Goal: Task Accomplishment & Management: Complete application form

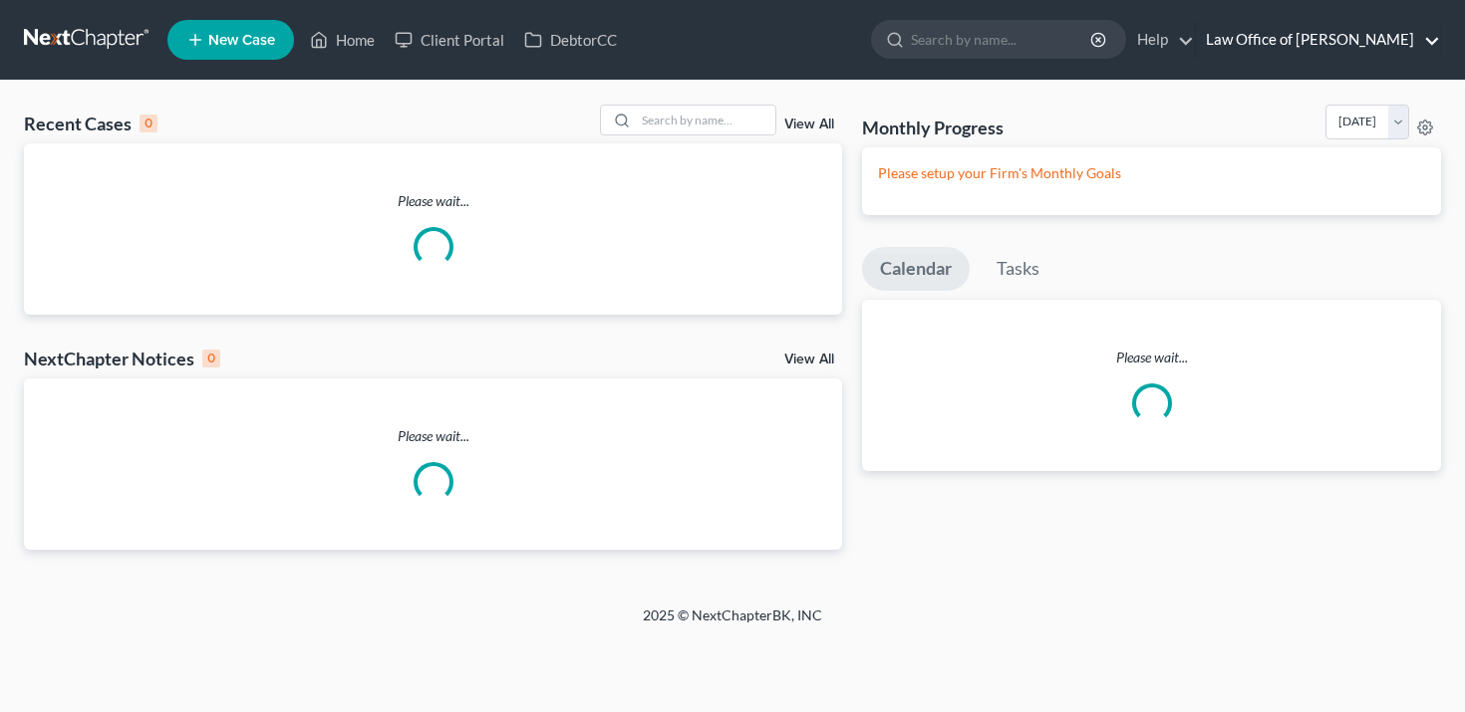
click at [1375, 46] on link "Law Office of [PERSON_NAME]" at bounding box center [1318, 40] width 244 height 36
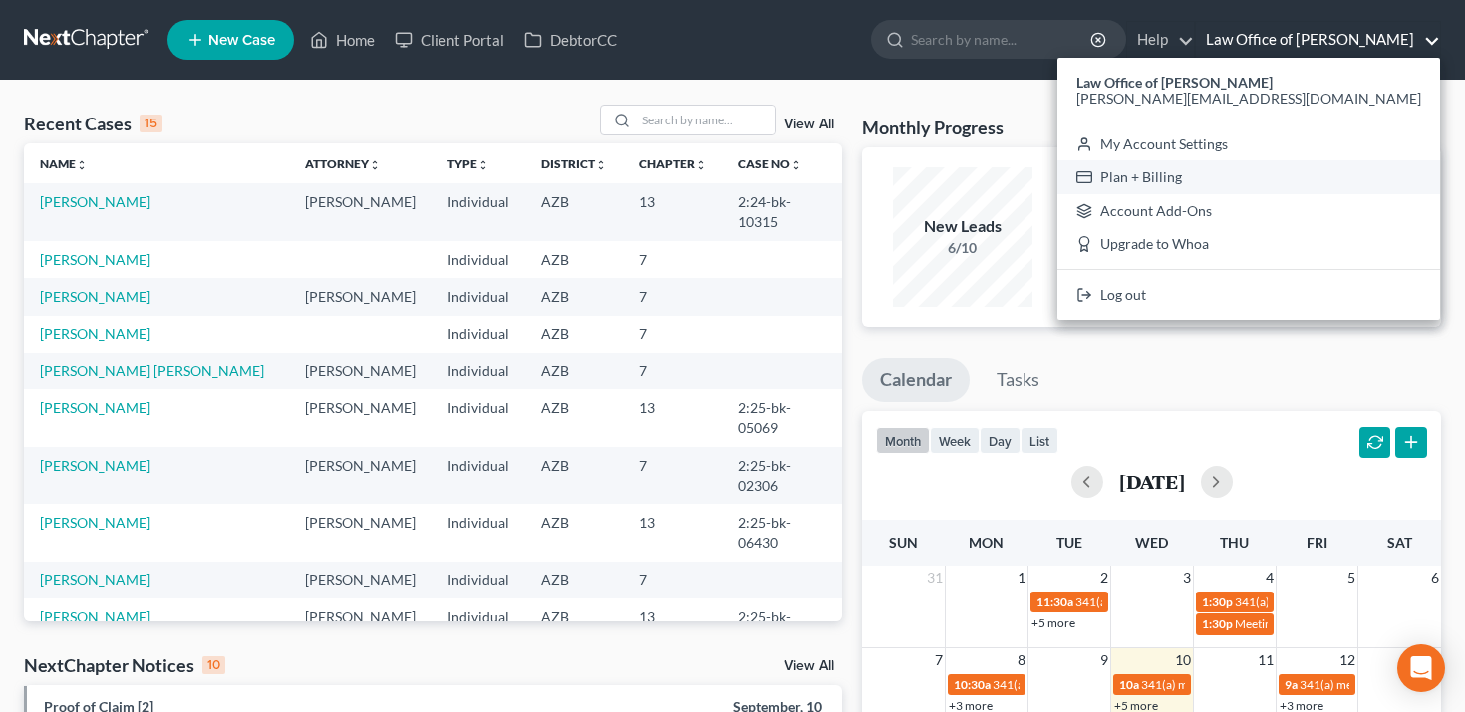
click at [1325, 174] on link "Plan + Billing" at bounding box center [1248, 177] width 383 height 34
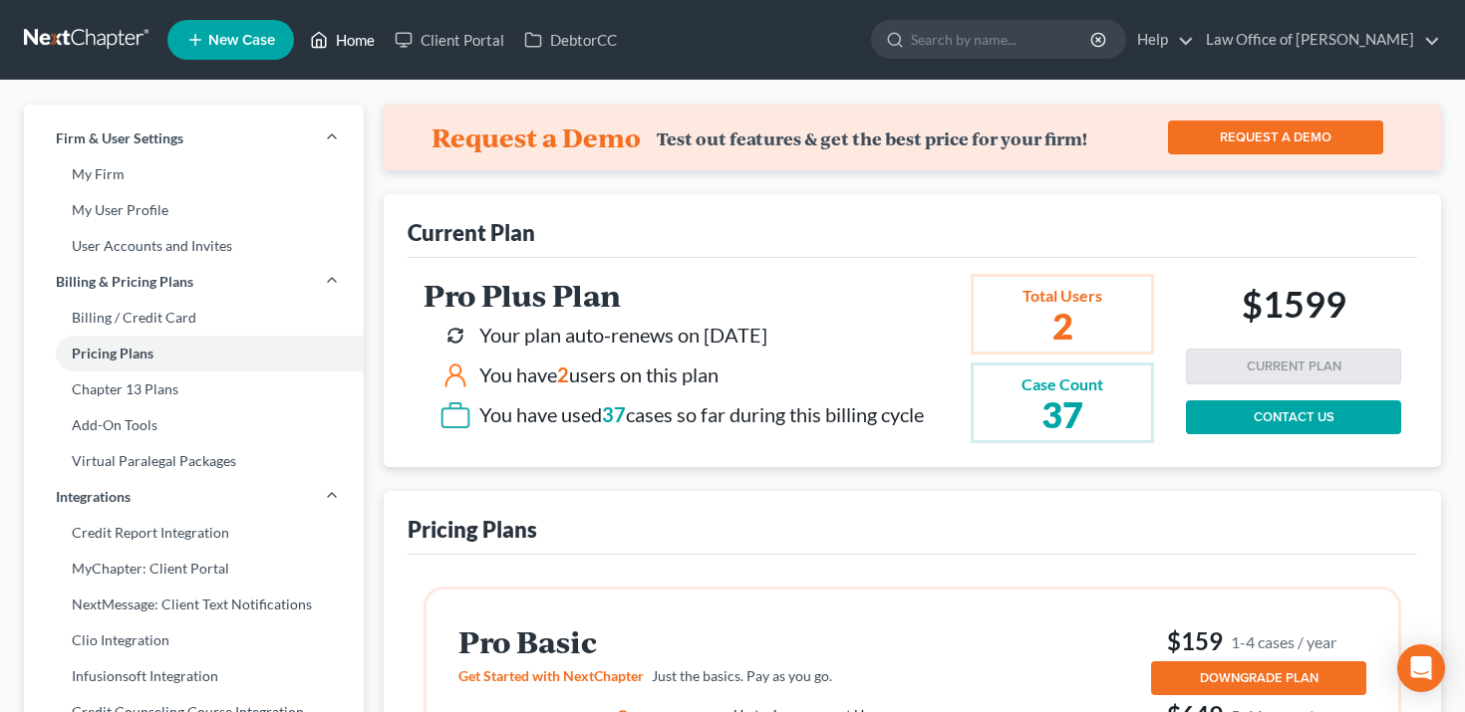
click at [357, 36] on link "Home" at bounding box center [342, 40] width 85 height 36
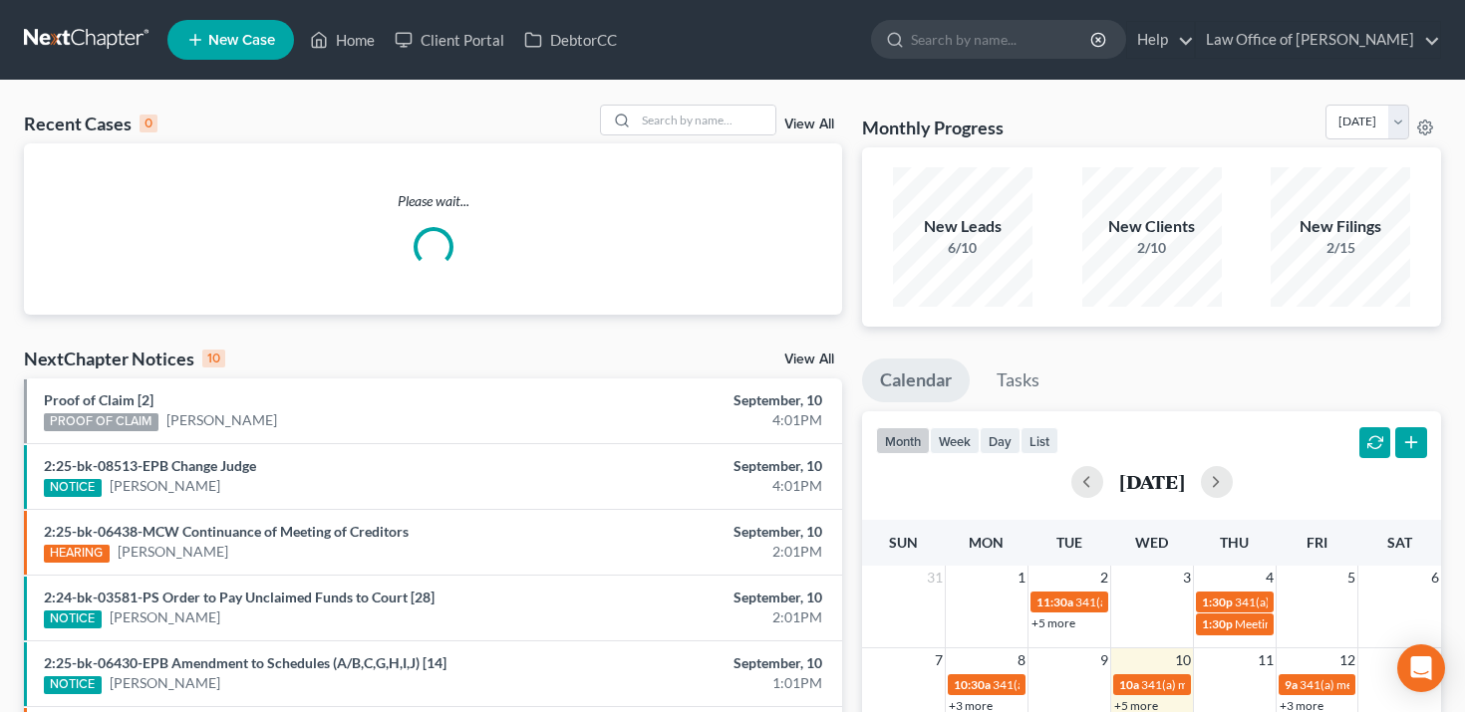
click at [799, 117] on div "View All" at bounding box center [721, 120] width 243 height 31
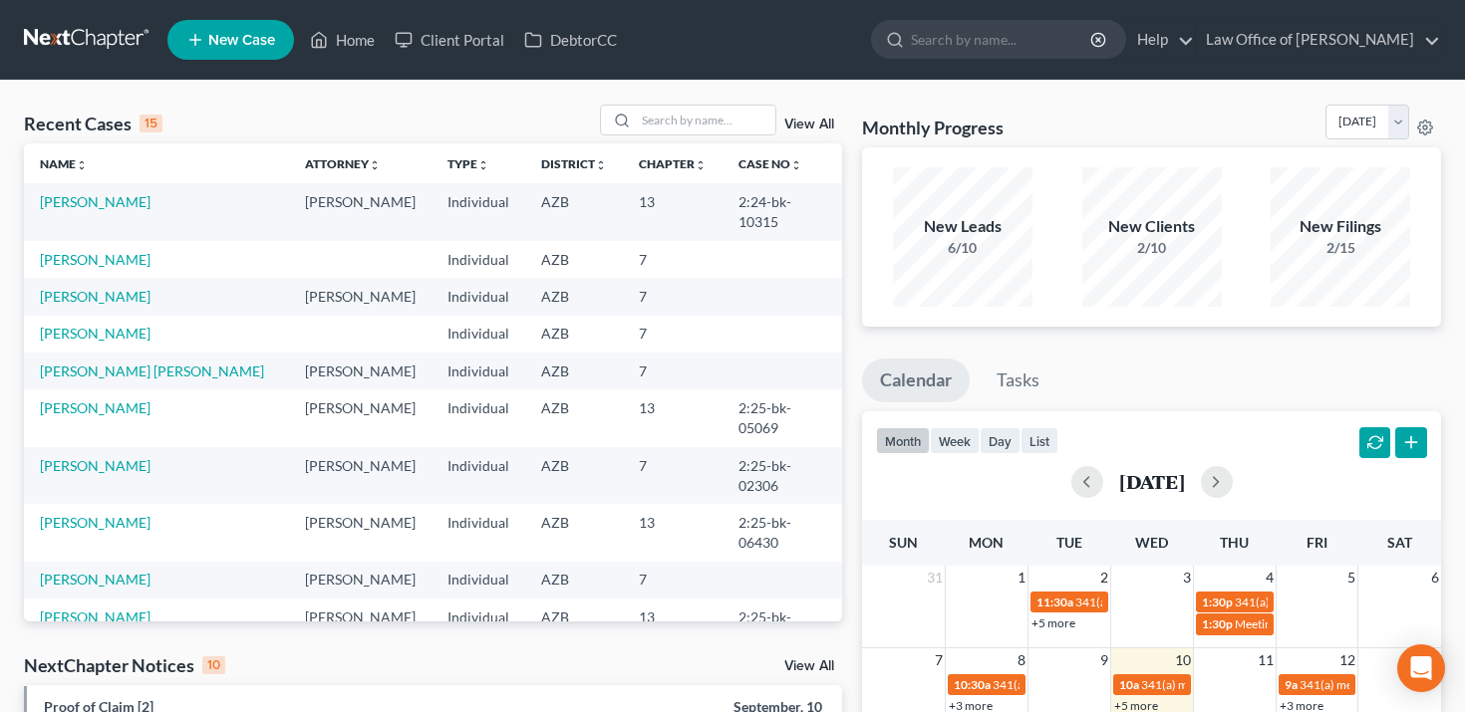
click at [800, 124] on link "View All" at bounding box center [809, 125] width 50 height 14
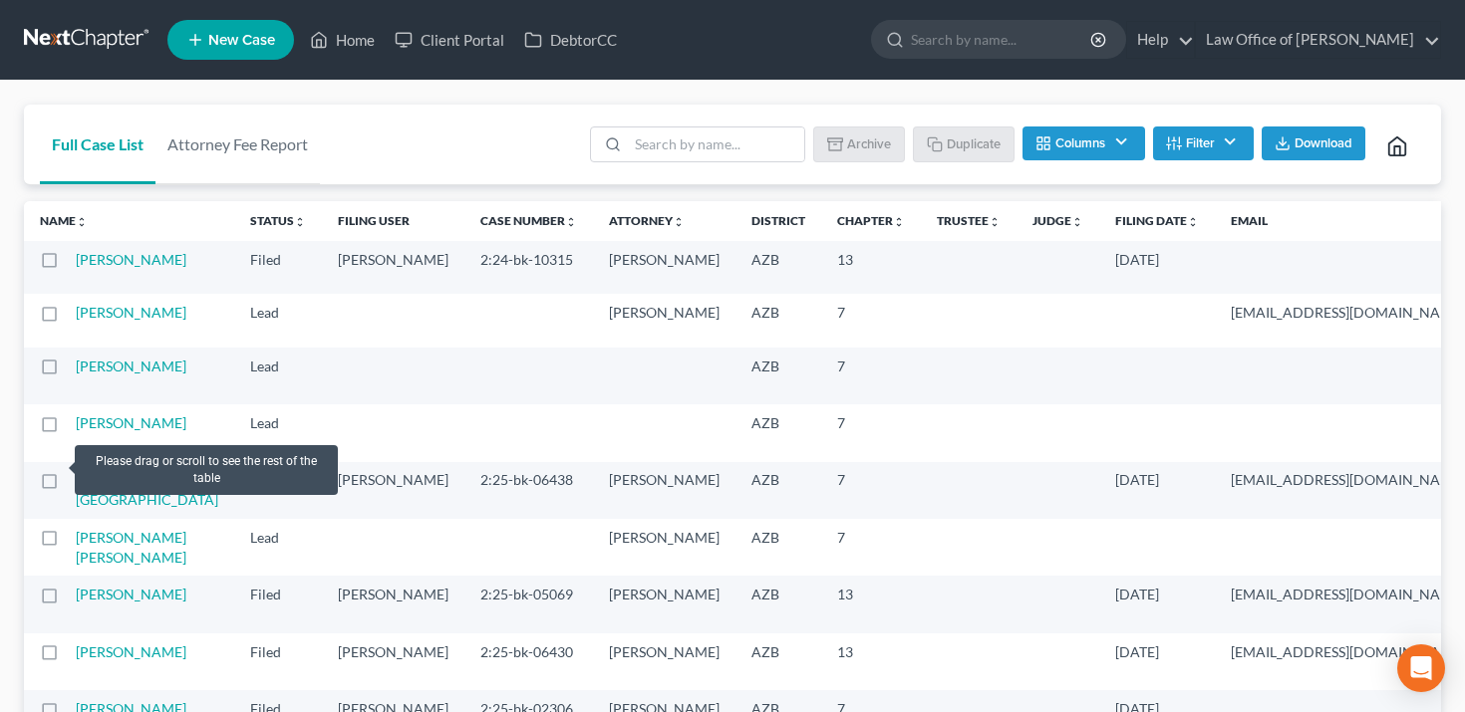
click at [68, 372] on label at bounding box center [68, 372] width 0 height 0
click at [76, 370] on input "checkbox" at bounding box center [82, 363] width 13 height 13
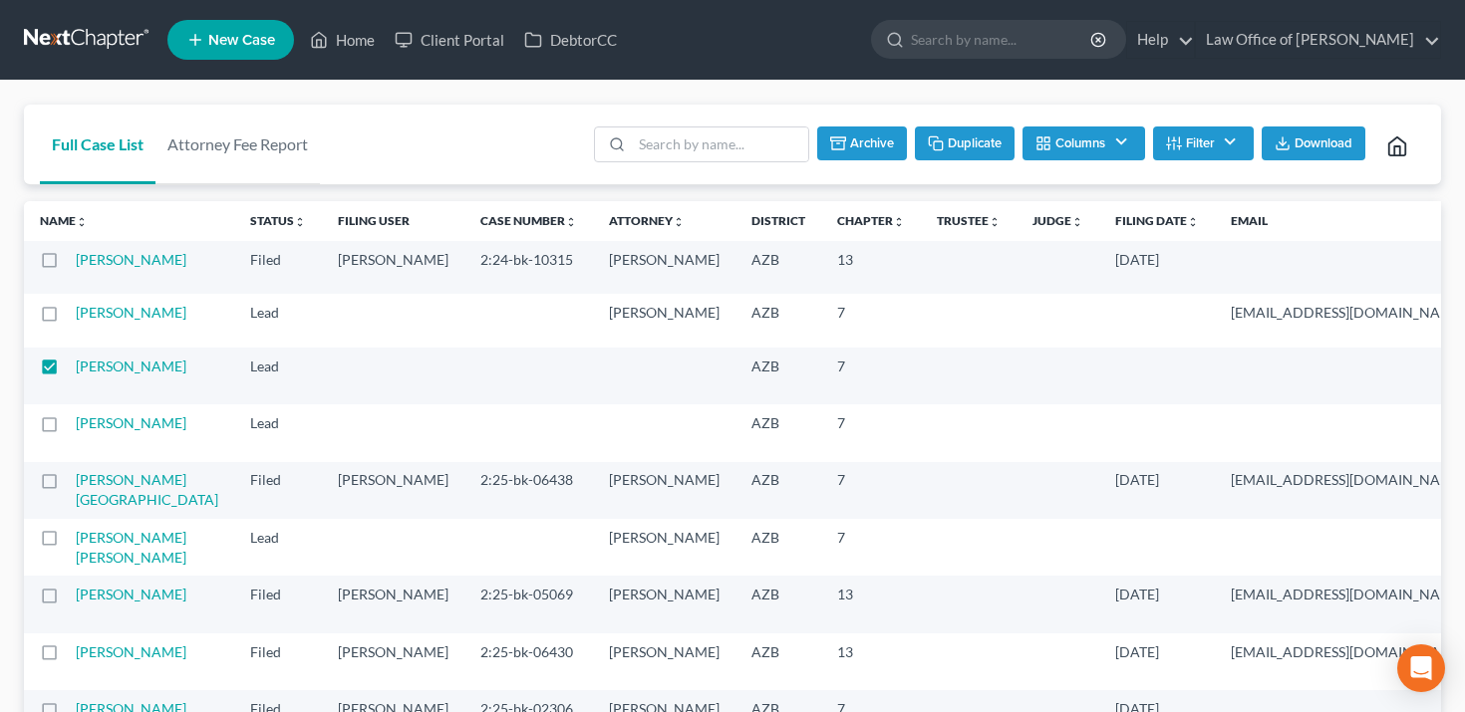
click at [940, 142] on button "Duplicate" at bounding box center [965, 144] width 100 height 34
checkbox input "false"
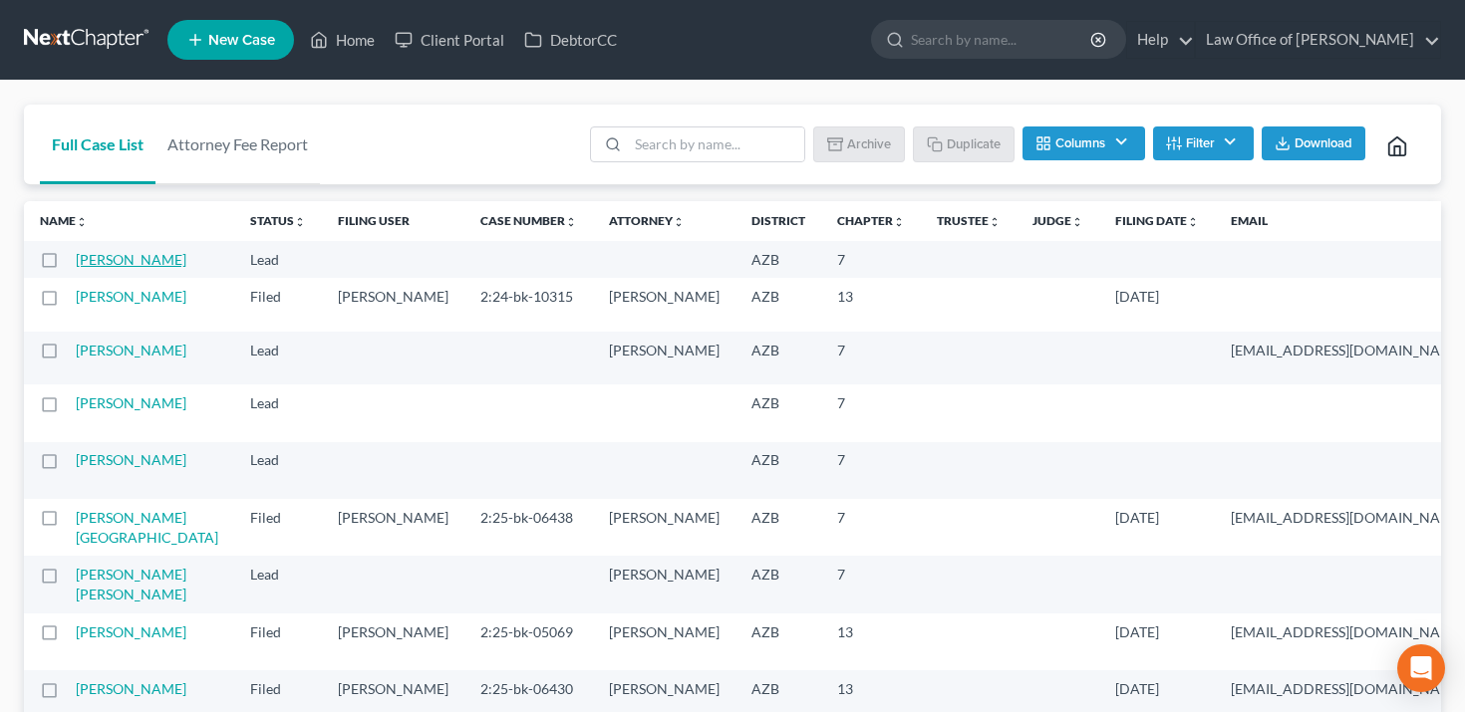
click at [95, 268] on link "[PERSON_NAME]" at bounding box center [131, 259] width 111 height 17
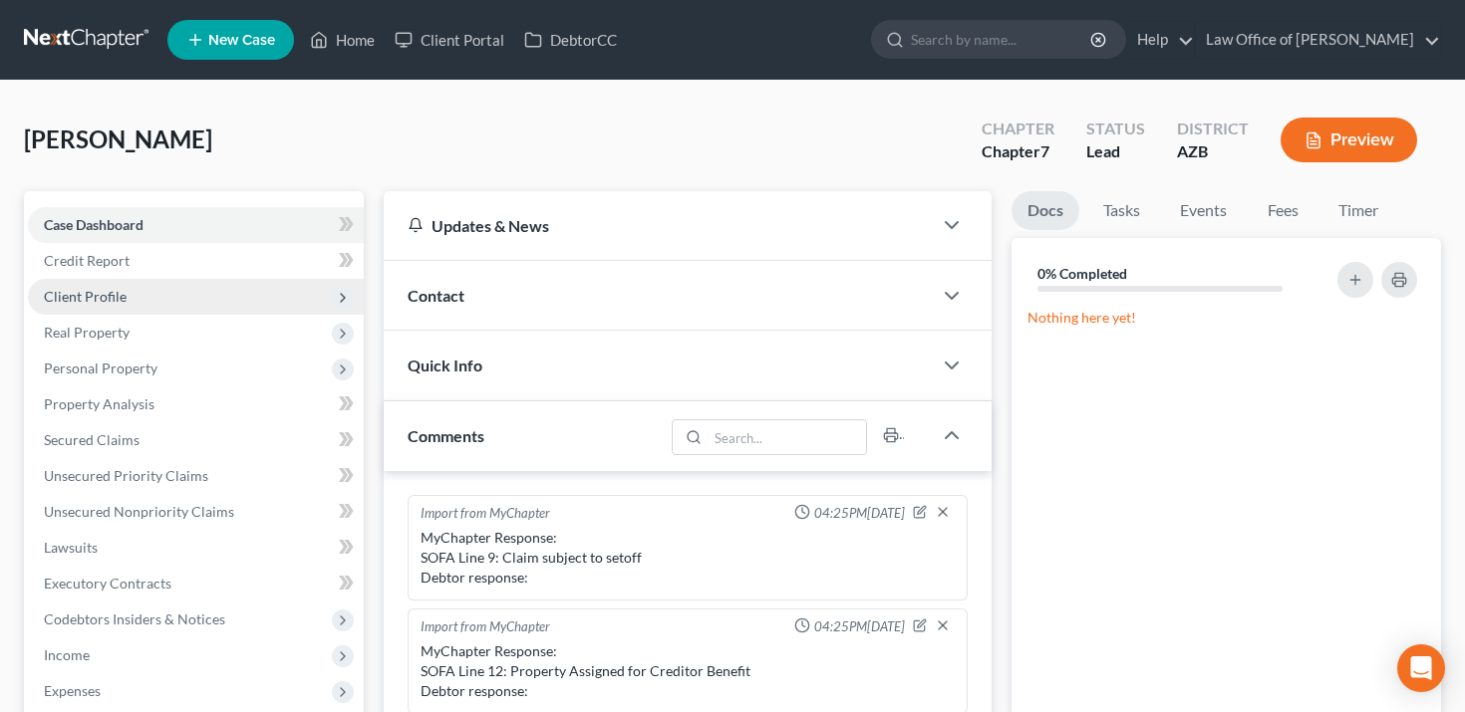
scroll to position [355, 0]
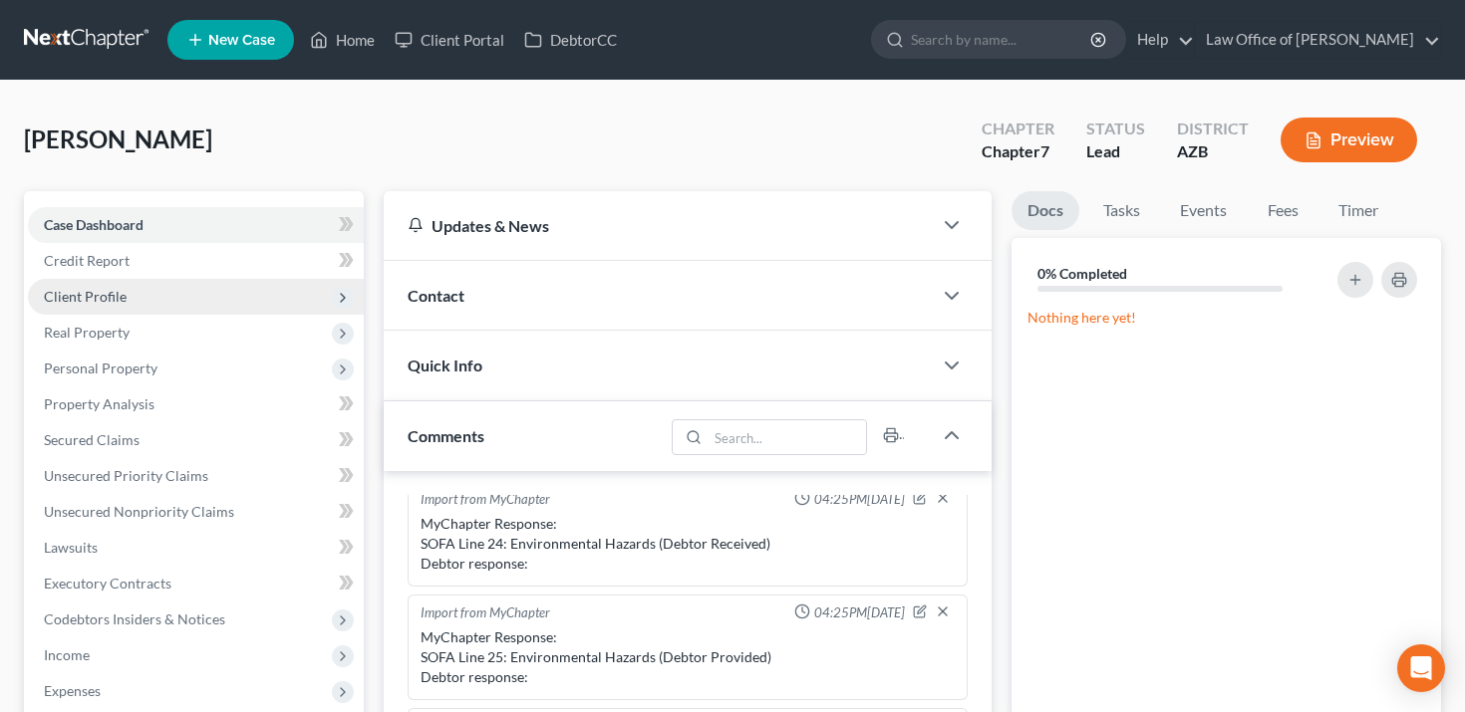
click at [295, 305] on span "Client Profile" at bounding box center [196, 297] width 336 height 36
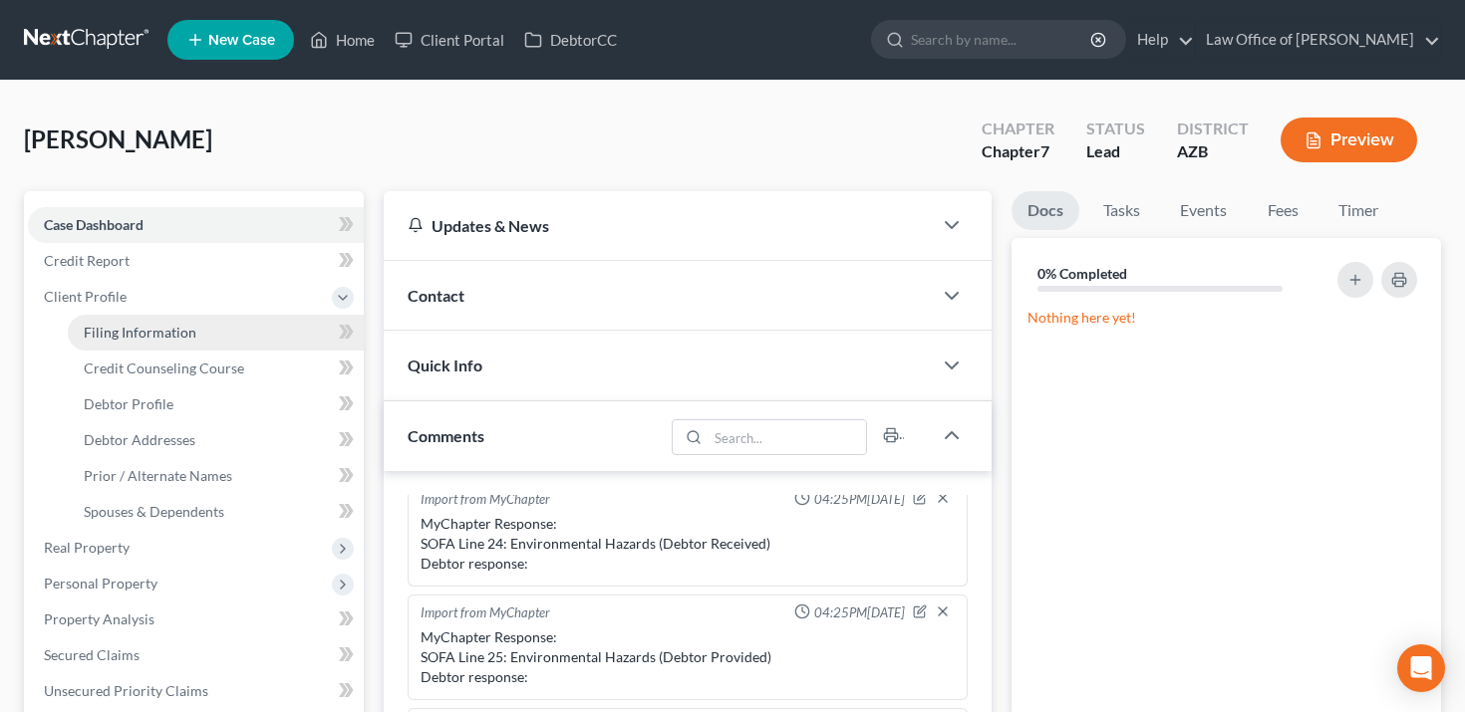
click at [291, 348] on link "Filing Information" at bounding box center [216, 333] width 296 height 36
select select "1"
select select "0"
select select "4"
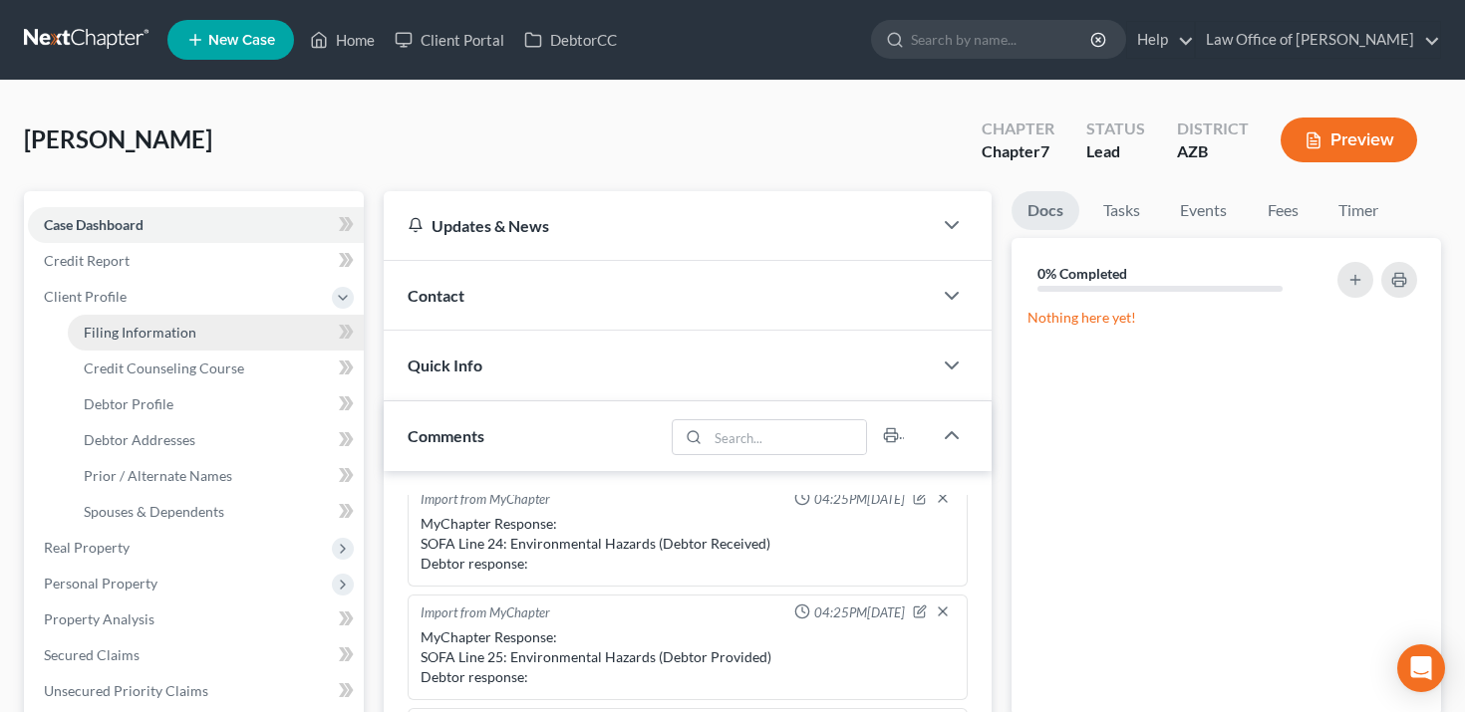
select select "3"
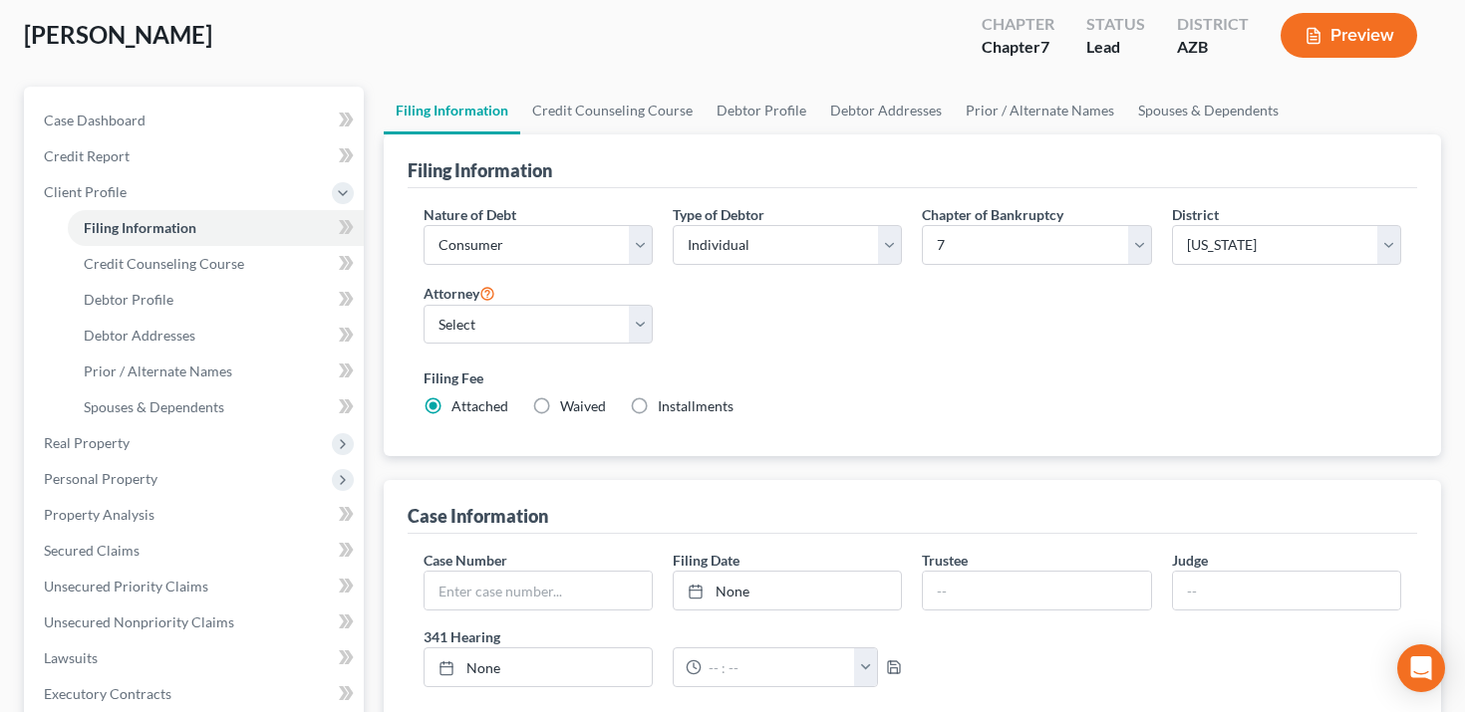
scroll to position [109, 0]
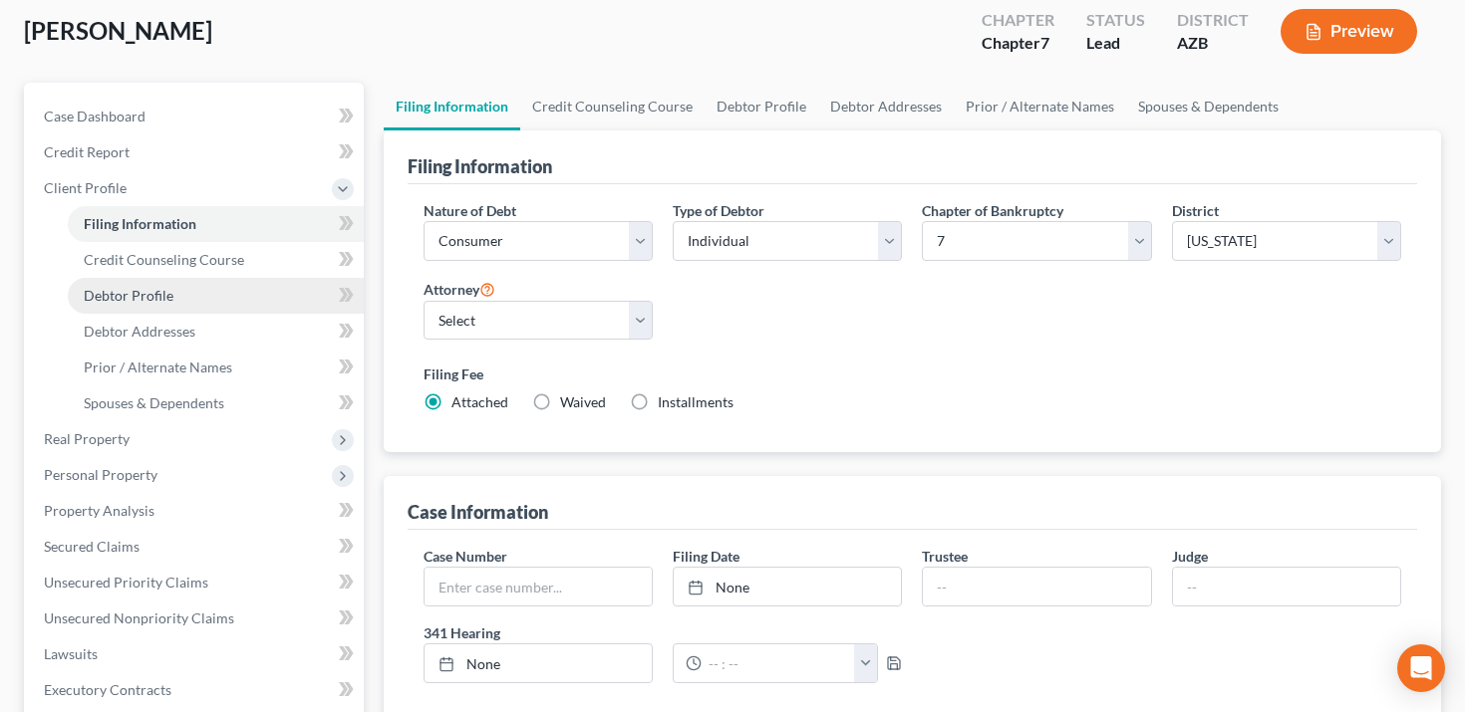
click at [208, 285] on link "Debtor Profile" at bounding box center [216, 296] width 296 height 36
select select "0"
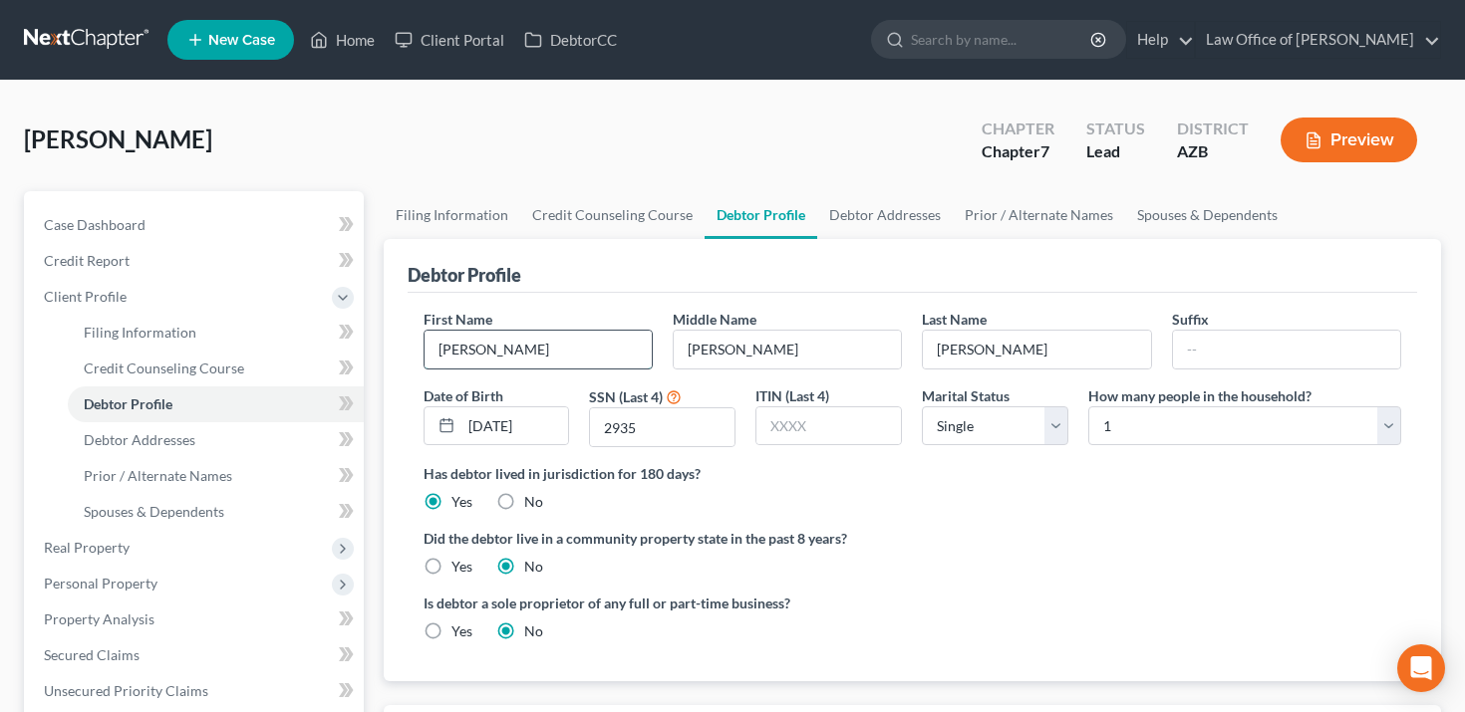
click at [528, 343] on input "[PERSON_NAME]" at bounding box center [537, 350] width 227 height 38
type input "Test"
click at [1055, 339] on input "[PERSON_NAME]" at bounding box center [1036, 350] width 227 height 38
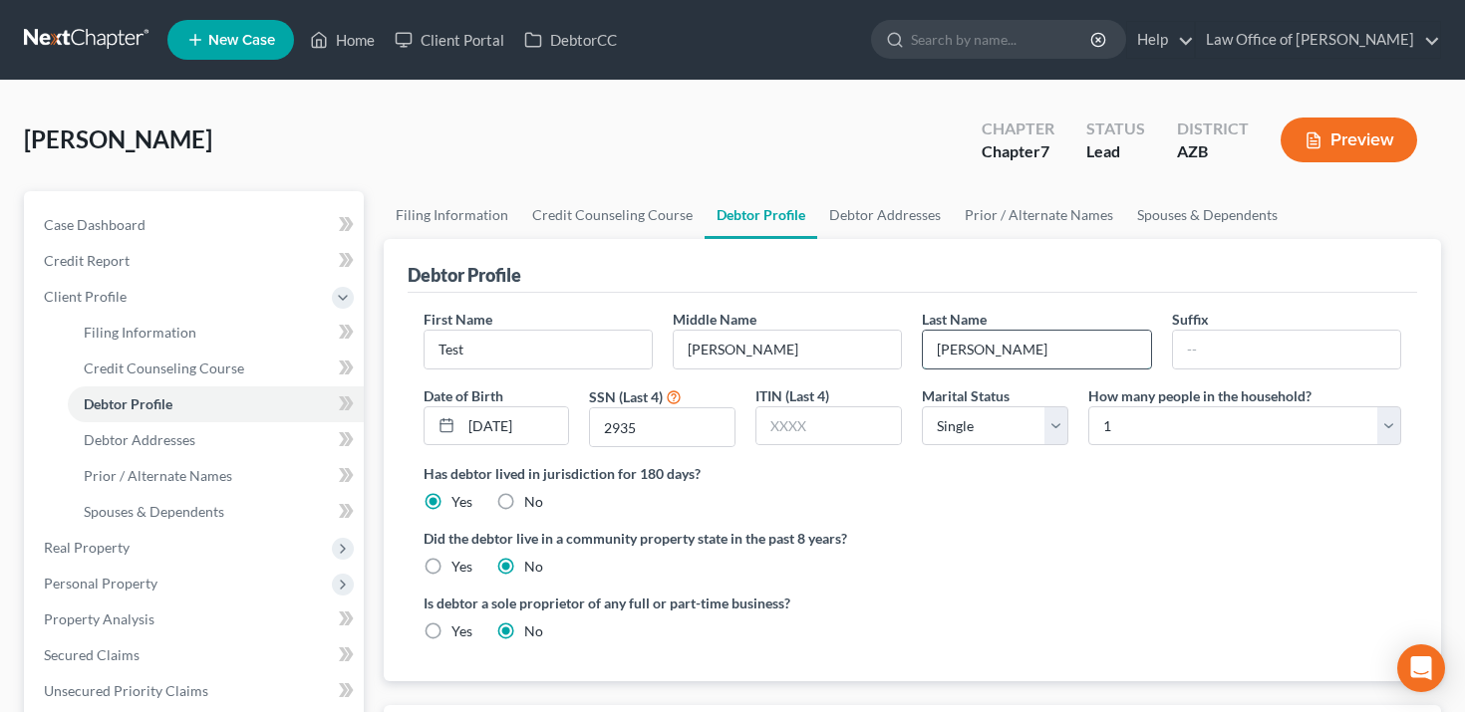
click at [1055, 339] on input "[PERSON_NAME]" at bounding box center [1036, 350] width 227 height 38
type input "Test"
click at [863, 320] on div "Middle Name [PERSON_NAME]" at bounding box center [787, 339] width 249 height 61
click at [849, 350] on input "[PERSON_NAME]" at bounding box center [787, 350] width 227 height 38
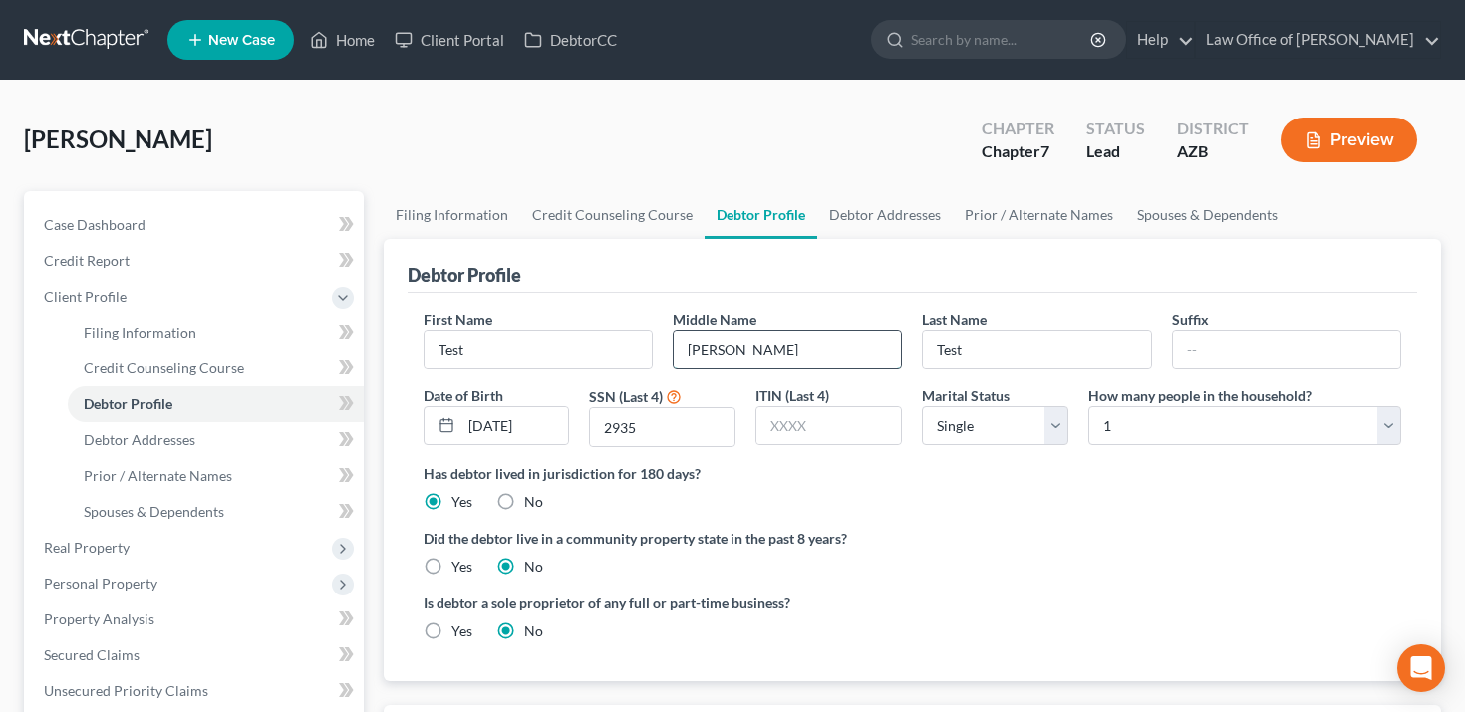
click at [849, 350] on input "[PERSON_NAME]" at bounding box center [787, 350] width 227 height 38
click at [740, 232] on link "Debtor Profile" at bounding box center [760, 215] width 113 height 48
click at [214, 219] on link "Case Dashboard" at bounding box center [196, 225] width 336 height 36
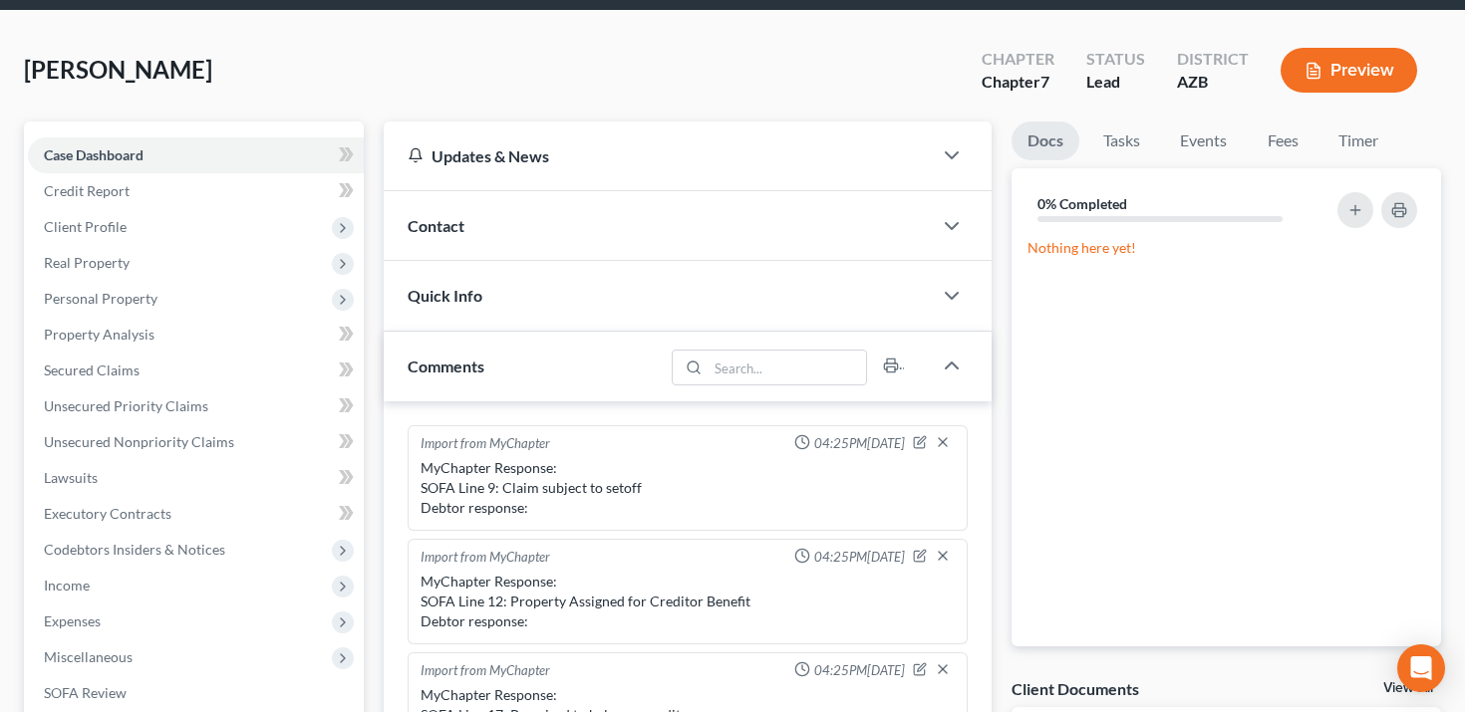
scroll to position [355, 0]
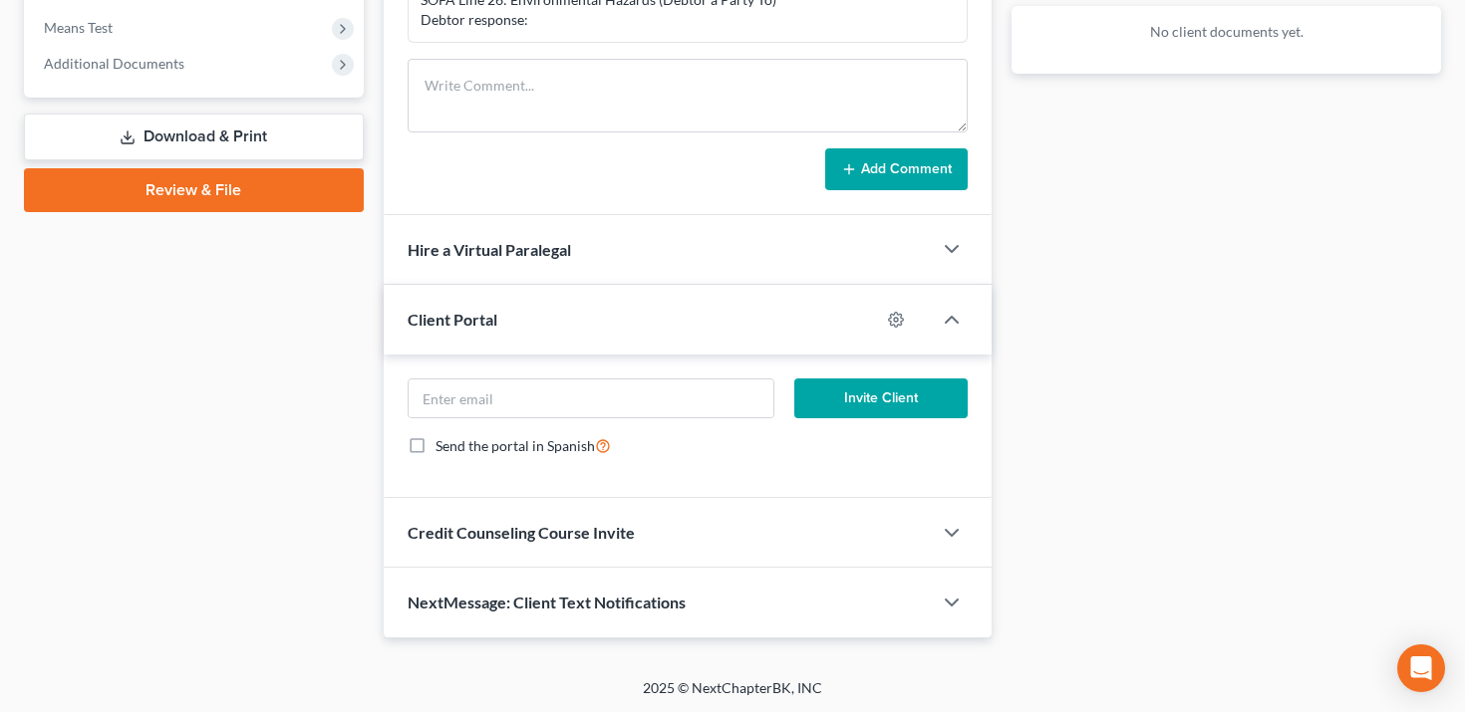
click at [533, 319] on div "Client Portal" at bounding box center [632, 319] width 497 height 69
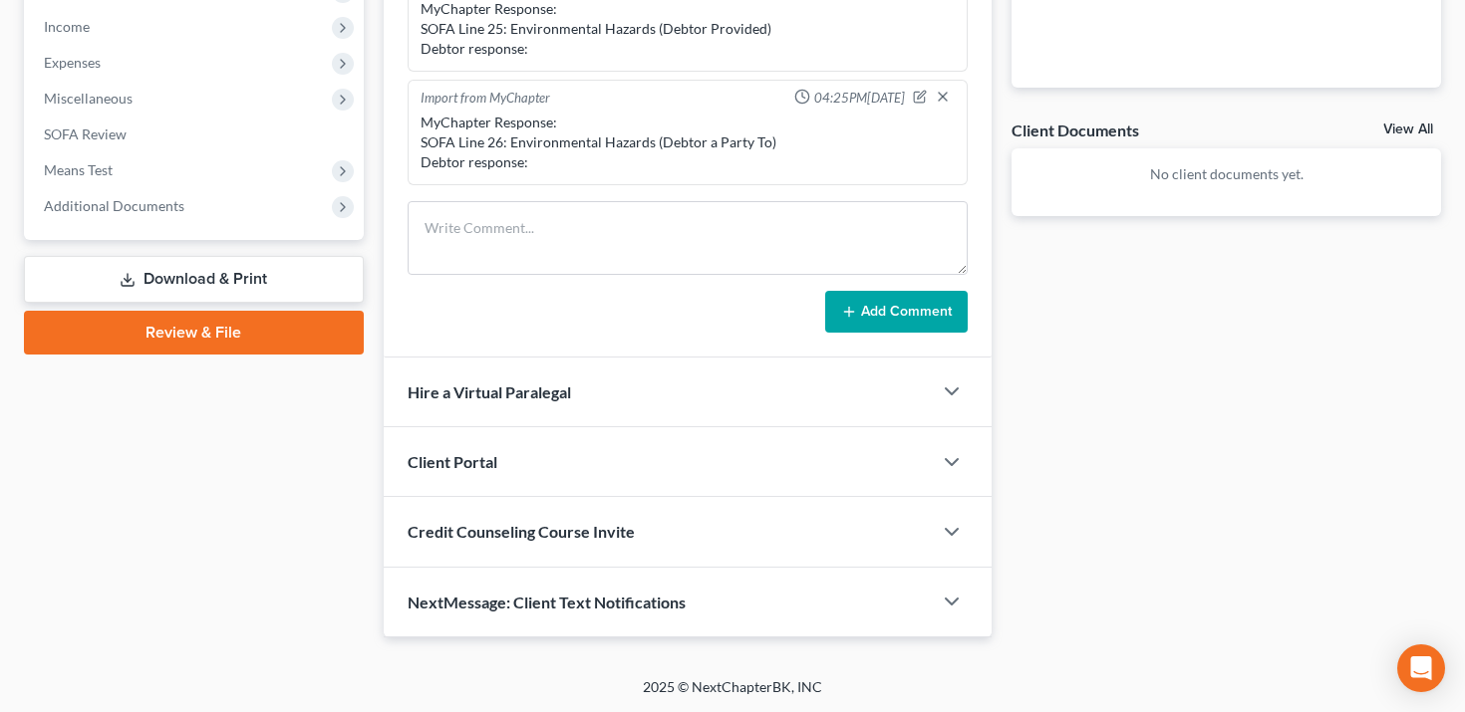
click at [539, 431] on div "Client Portal" at bounding box center [658, 461] width 549 height 69
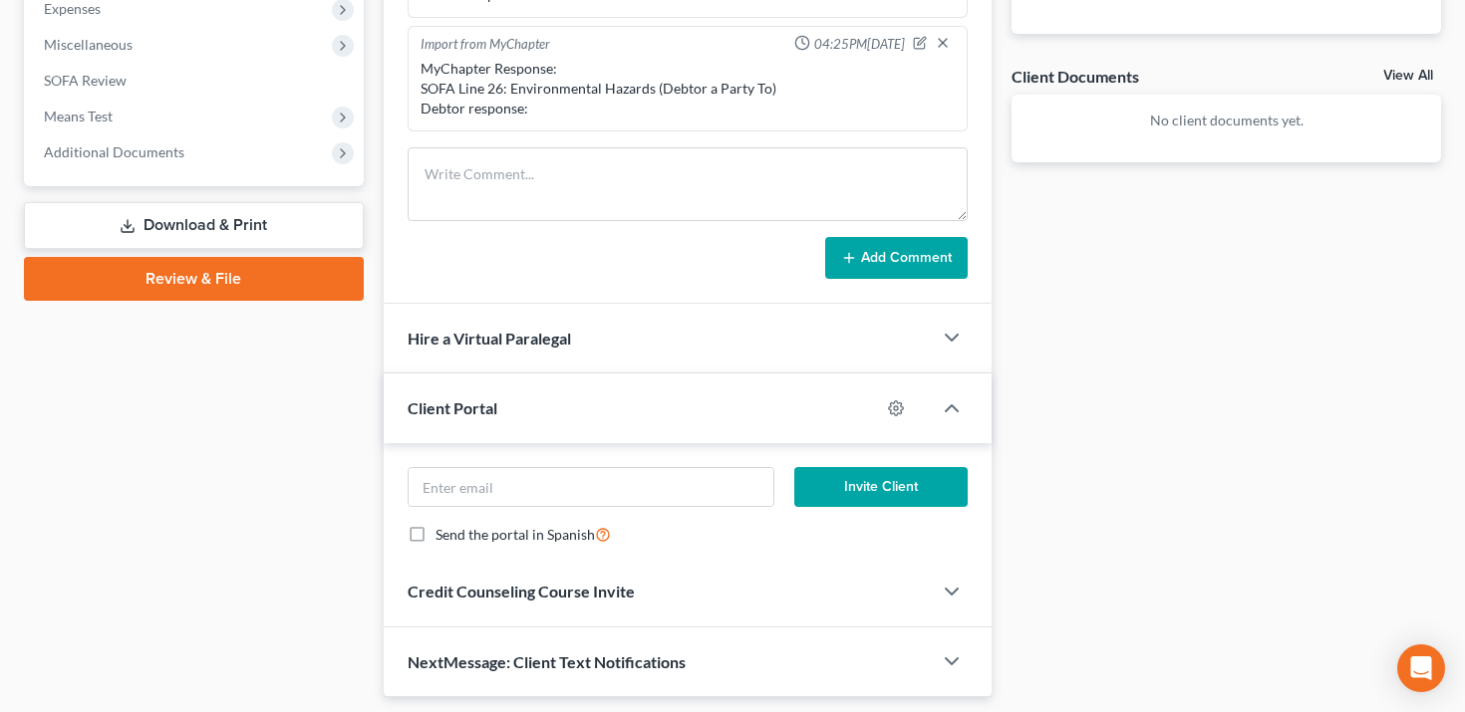
scroll to position [771, 0]
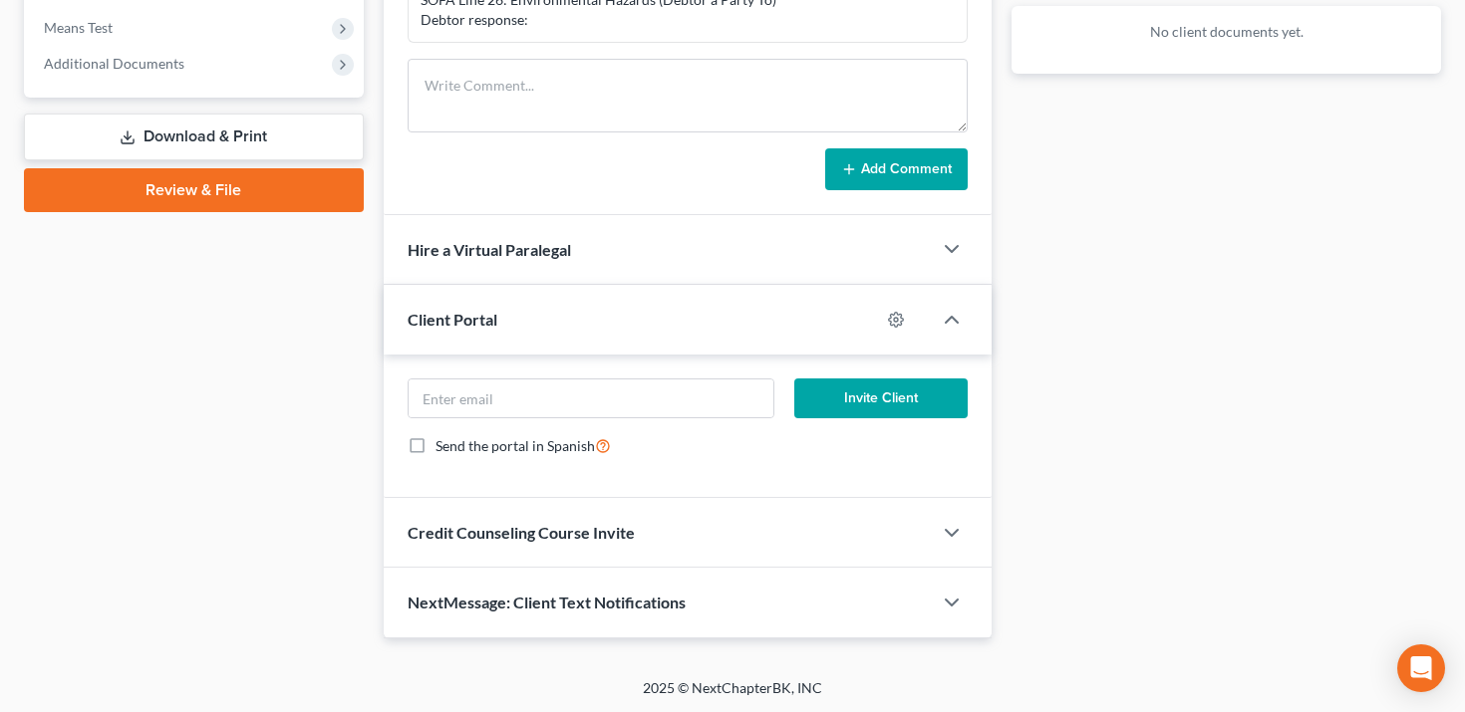
click at [894, 308] on div at bounding box center [906, 320] width 52 height 32
click at [896, 318] on icon "button" at bounding box center [896, 320] width 16 height 16
select select "0"
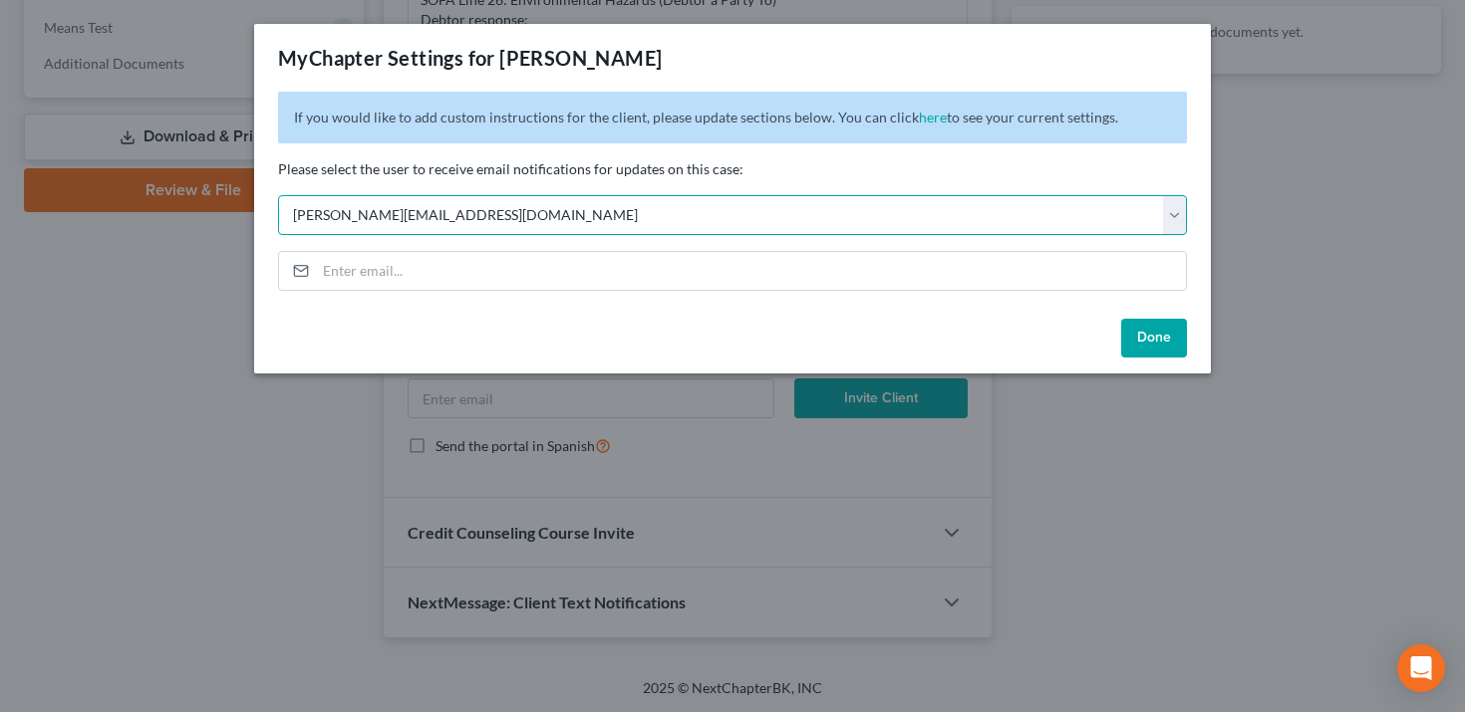
click at [720, 203] on select "Select [PERSON_NAME][EMAIL_ADDRESS][DOMAIN_NAME] [DOMAIN_NAME][EMAIL_ADDRESS][D…" at bounding box center [732, 215] width 909 height 40
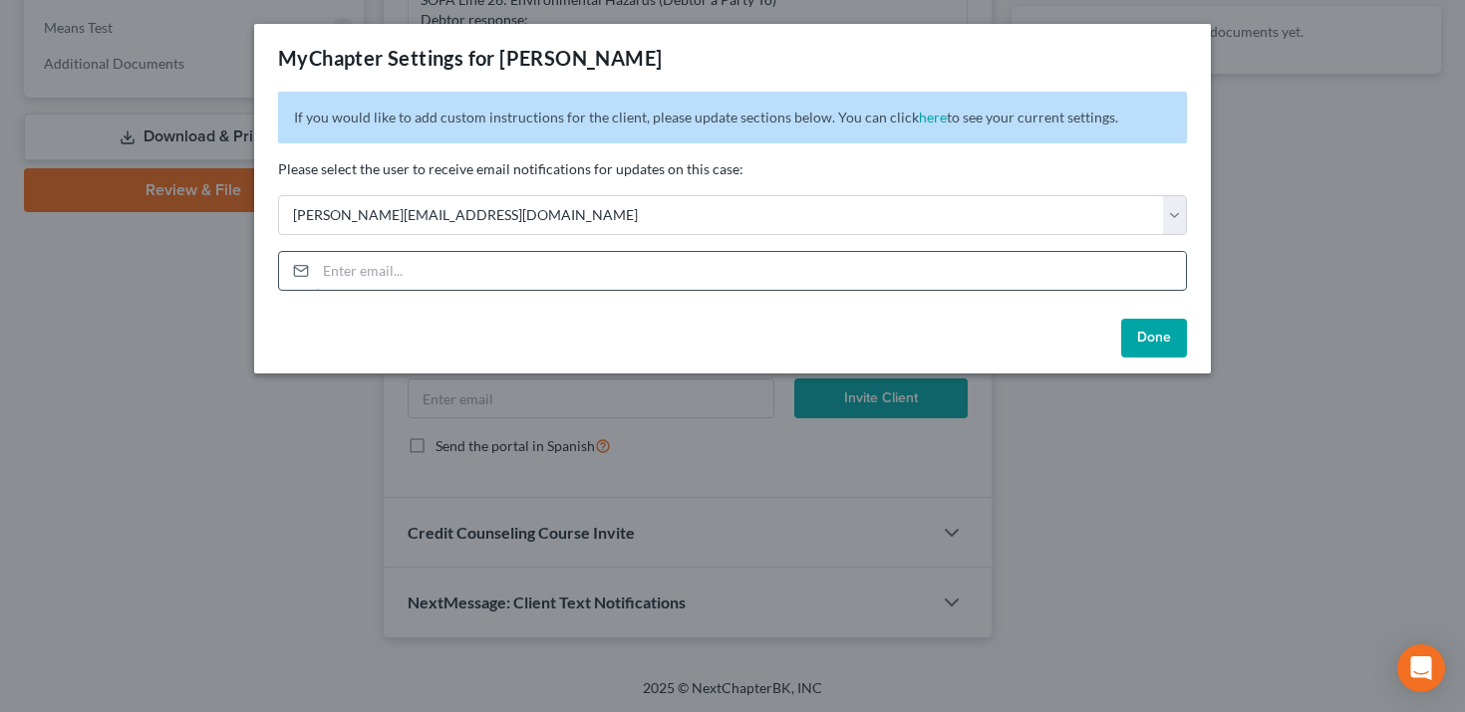
click at [740, 270] on input "email" at bounding box center [751, 271] width 870 height 38
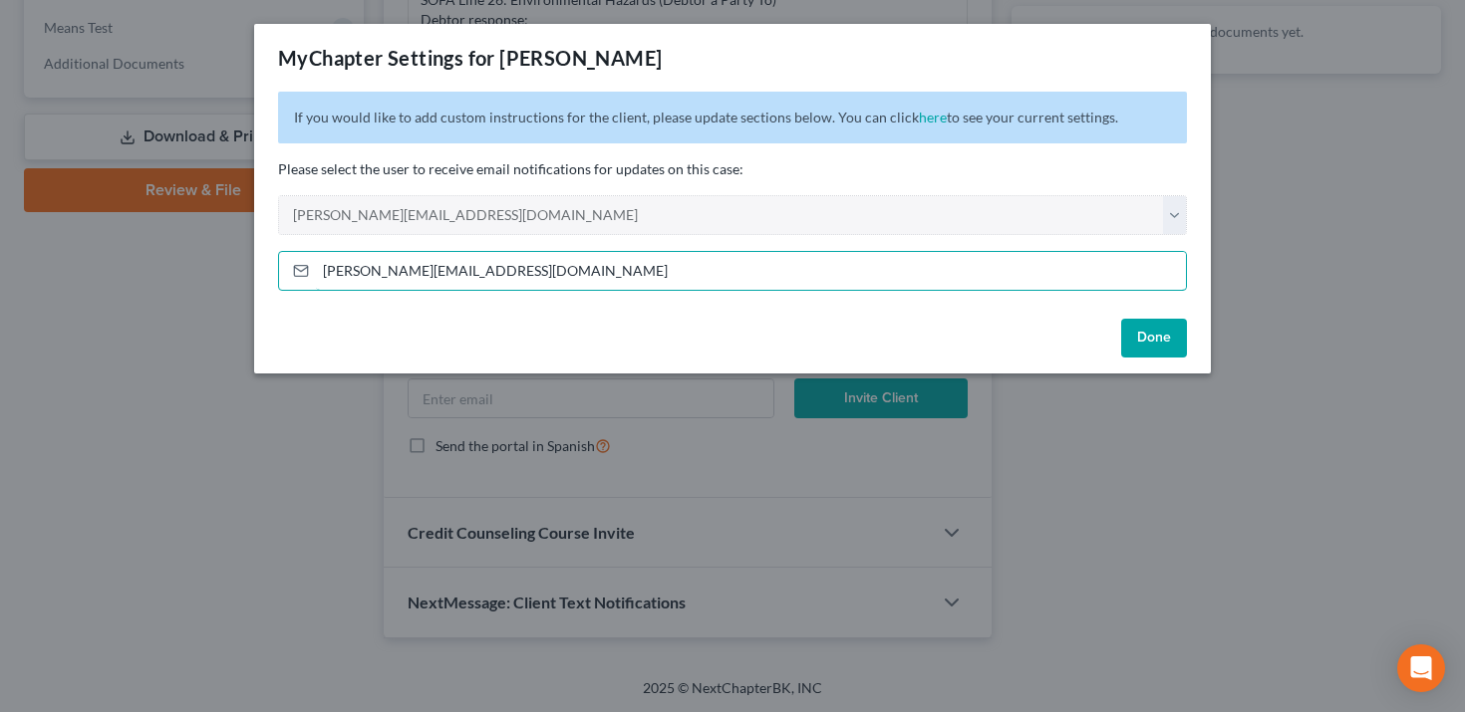
type input "[PERSON_NAME][EMAIL_ADDRESS][DOMAIN_NAME]"
click at [1172, 332] on button "Done" at bounding box center [1154, 339] width 66 height 40
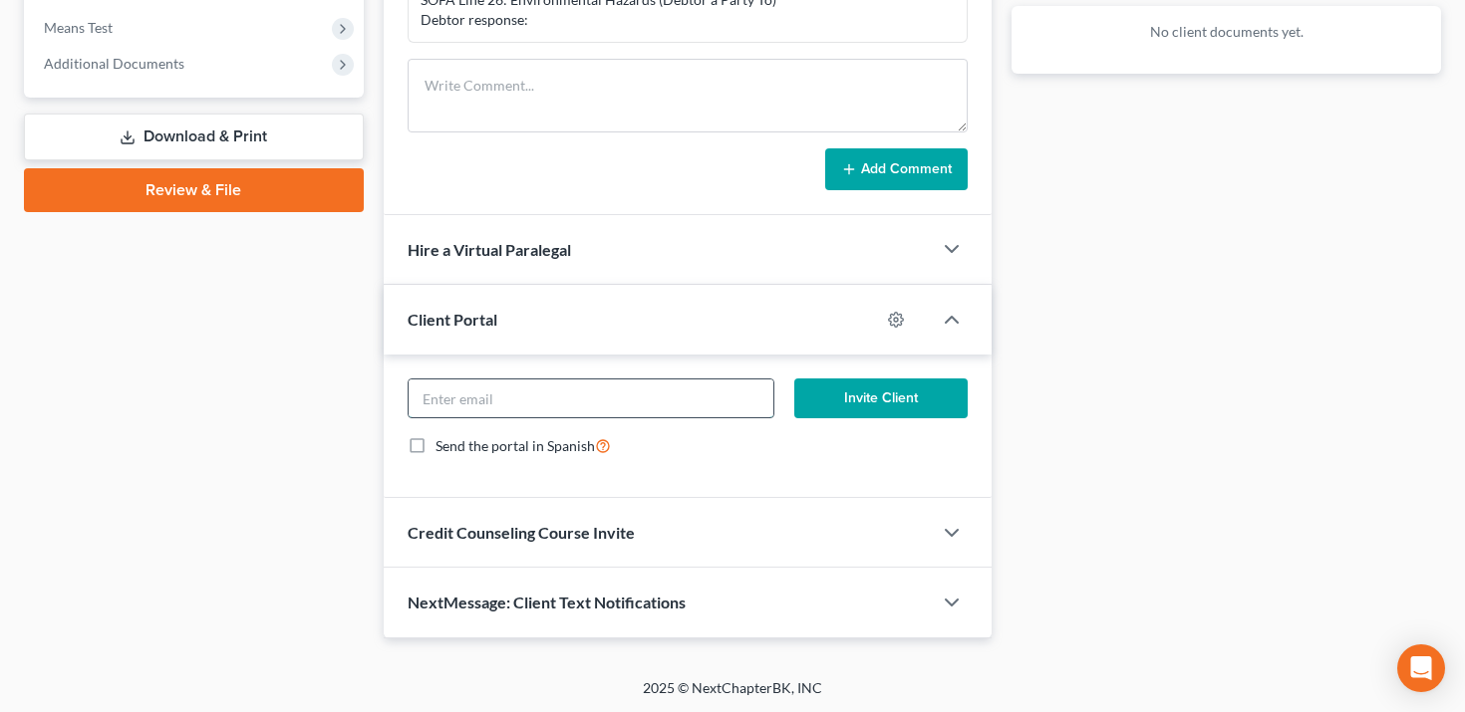
click at [679, 402] on input "email" at bounding box center [591, 399] width 366 height 38
type input "[PERSON_NAME][EMAIL_ADDRESS][DOMAIN_NAME]"
click at [825, 403] on button "Invite Client" at bounding box center [880, 399] width 173 height 40
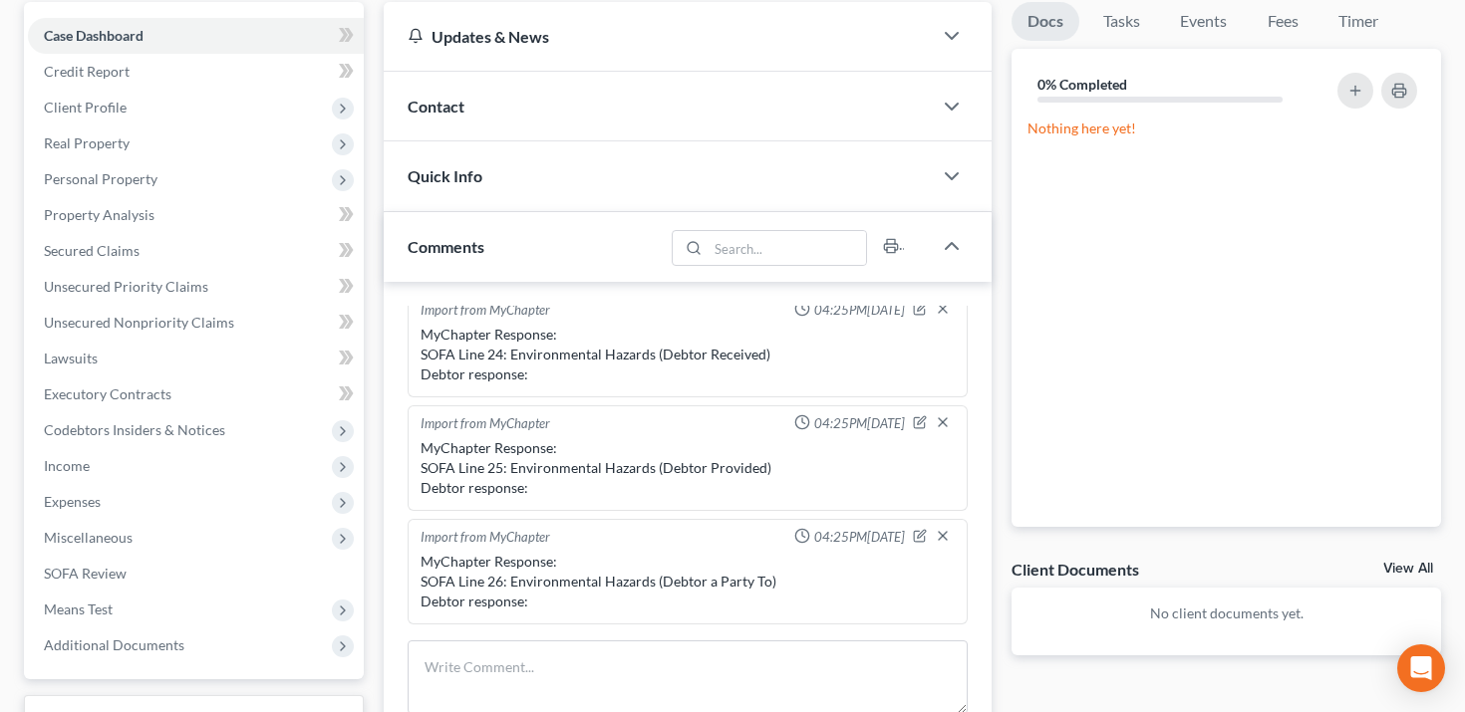
scroll to position [0, 0]
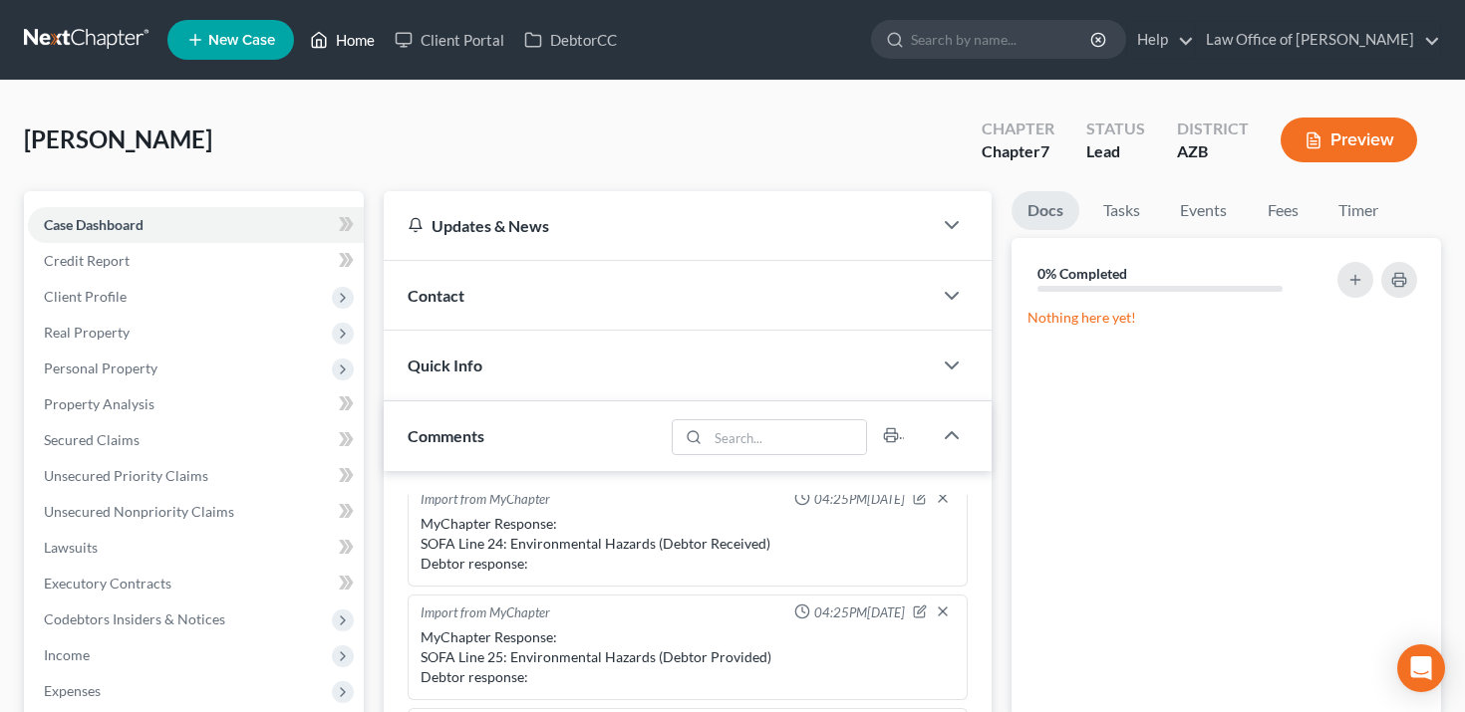
click at [352, 37] on link "Home" at bounding box center [342, 40] width 85 height 36
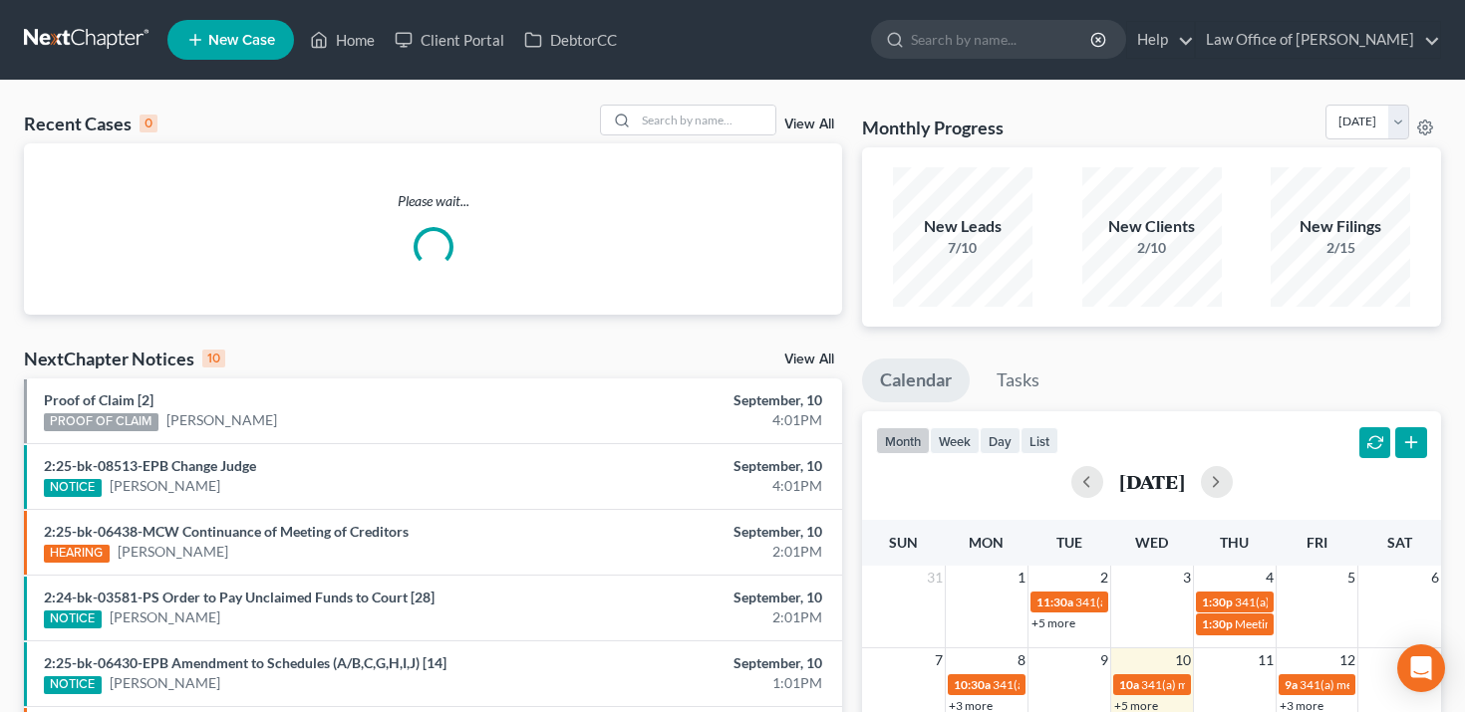
click at [823, 128] on link "View All" at bounding box center [809, 125] width 50 height 14
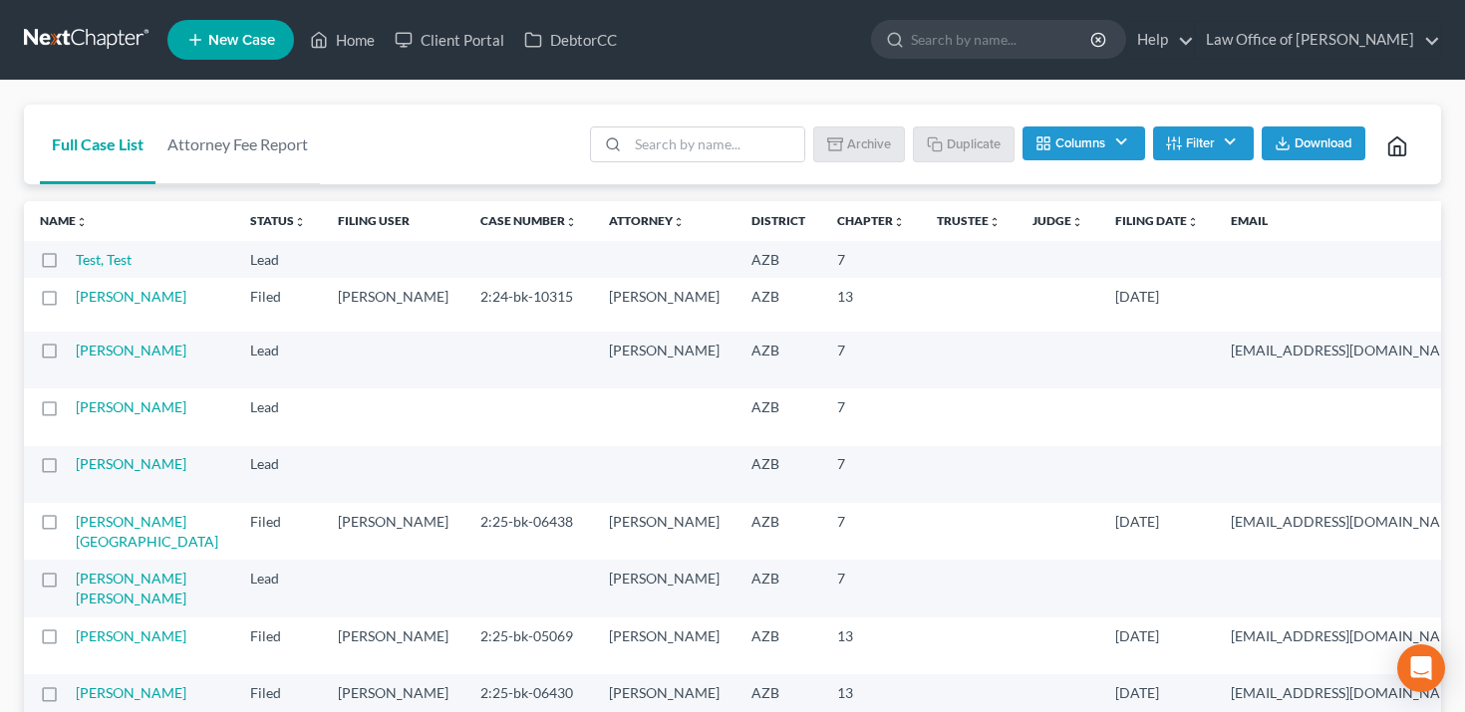
click at [68, 265] on label at bounding box center [68, 265] width 0 height 0
click at [76, 259] on input "checkbox" at bounding box center [82, 256] width 13 height 13
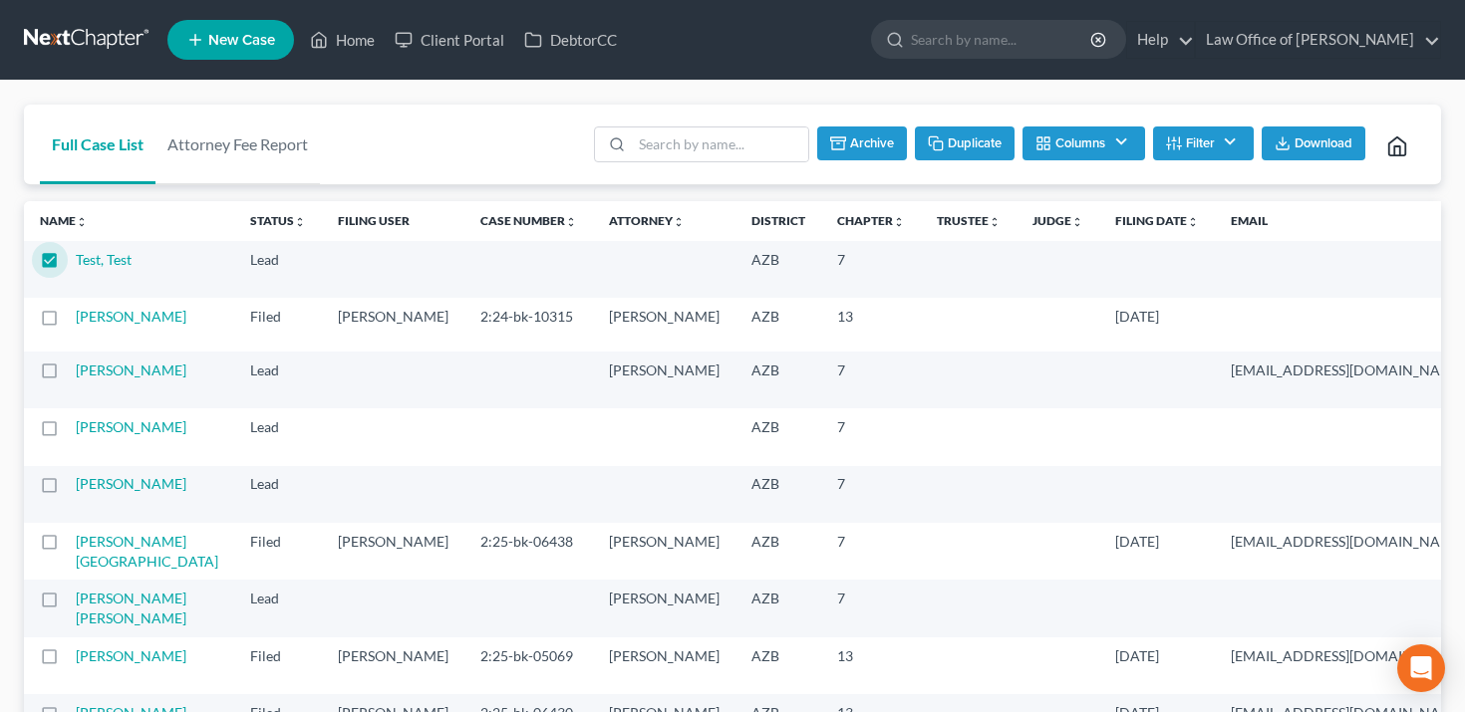
click at [68, 265] on label at bounding box center [68, 265] width 0 height 0
click at [76, 262] on input "checkbox" at bounding box center [82, 256] width 13 height 13
checkbox input "false"
